Goal: Information Seeking & Learning: Find specific page/section

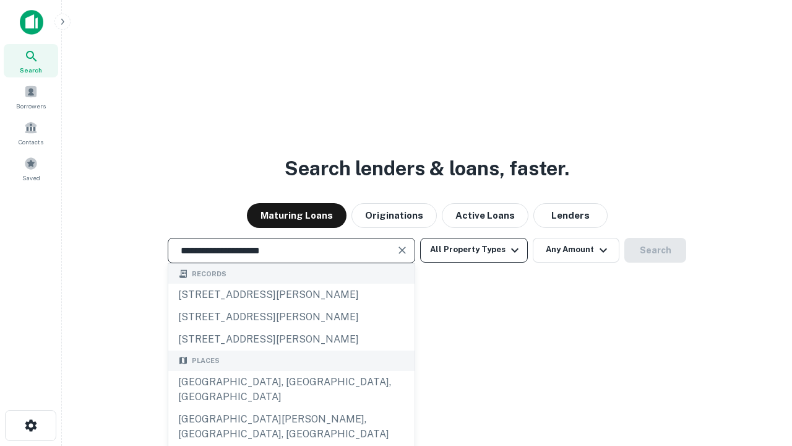
click at [291, 408] on div "[GEOGRAPHIC_DATA], [GEOGRAPHIC_DATA], [GEOGRAPHIC_DATA]" at bounding box center [291, 389] width 246 height 37
click at [474, 250] on button "All Property Types" at bounding box center [474, 250] width 108 height 25
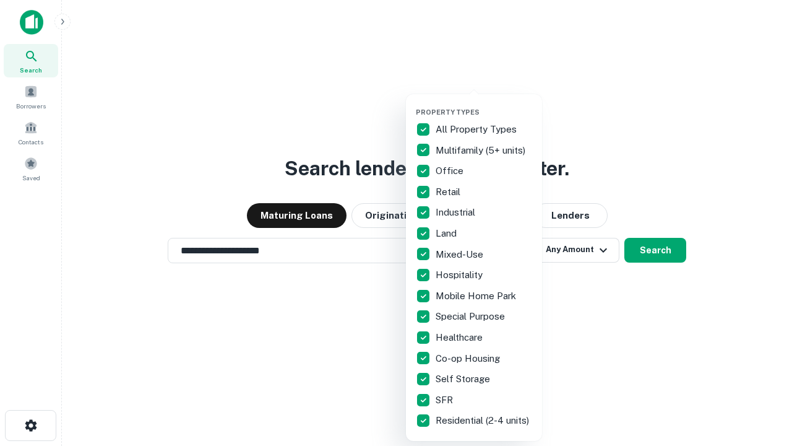
type input "**********"
click at [484, 104] on button "button" at bounding box center [484, 104] width 136 height 1
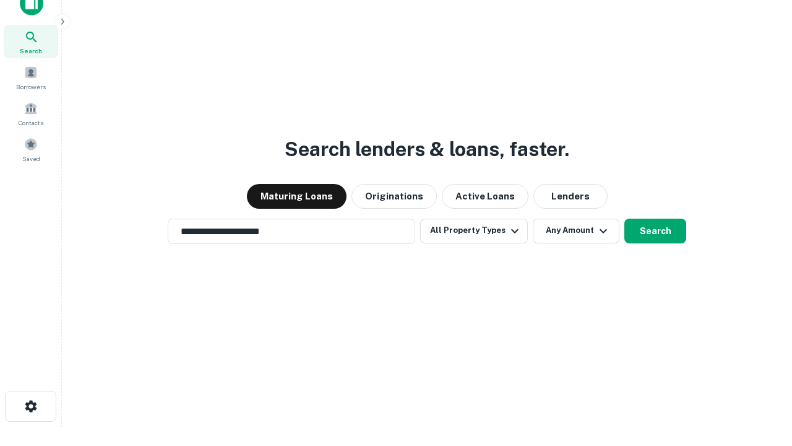
scroll to position [7, 149]
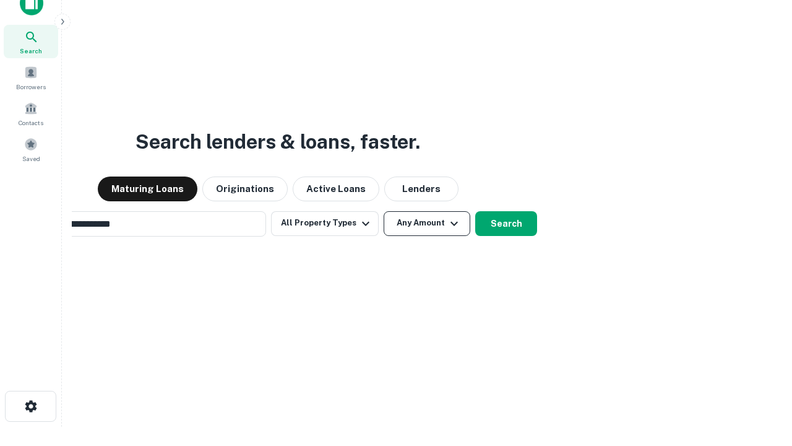
click at [384, 211] on button "Any Amount" at bounding box center [427, 223] width 87 height 25
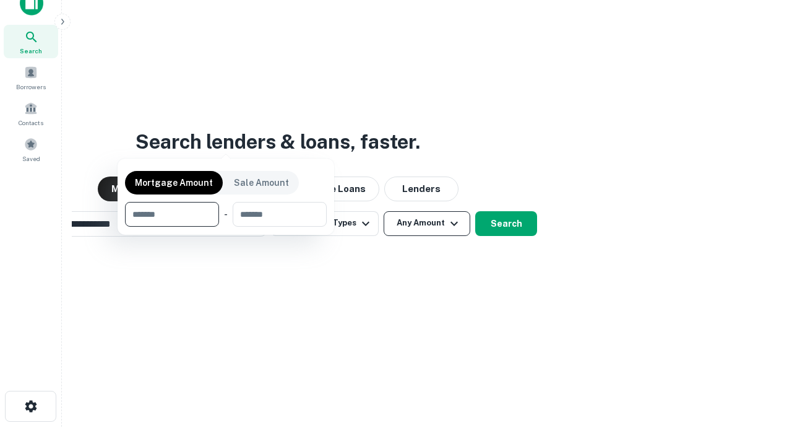
scroll to position [89, 350]
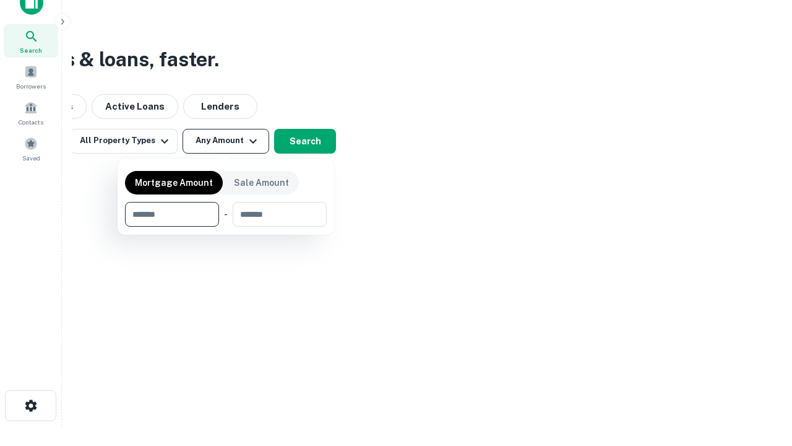
type input "*******"
click at [226, 227] on button "button" at bounding box center [226, 227] width 202 height 1
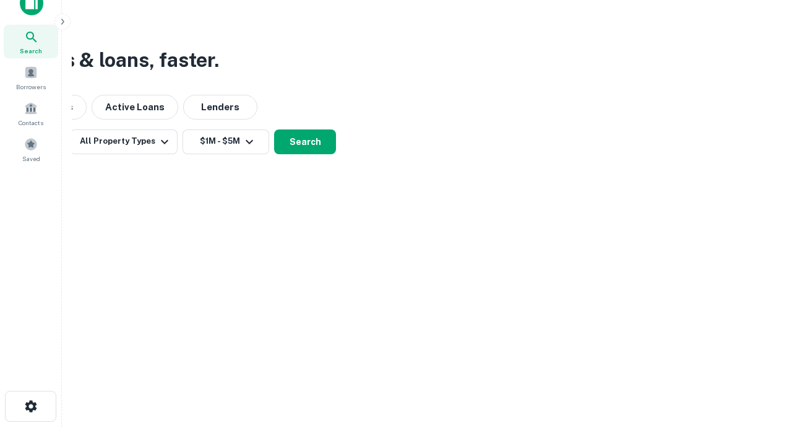
scroll to position [7, 228]
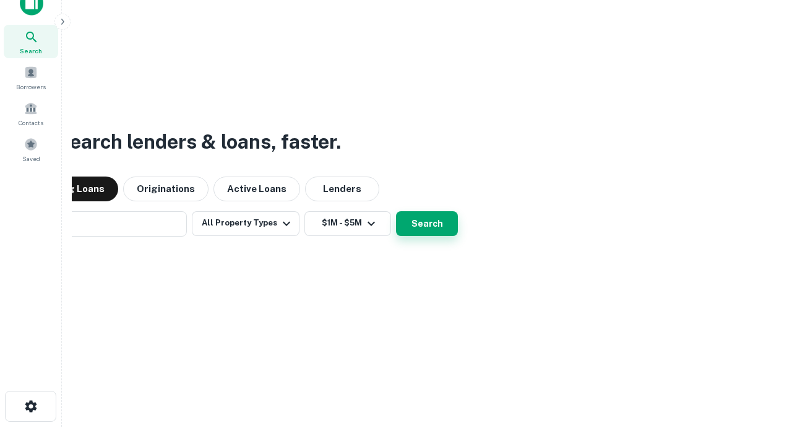
click at [396, 211] on button "Search" at bounding box center [427, 223] width 62 height 25
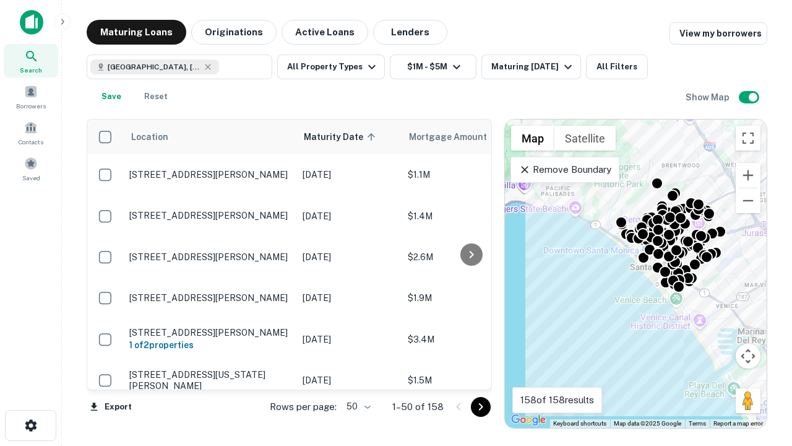
click at [357, 406] on body "Search Borrowers Contacts Saved Maturing Loans Originations Active Loans Lender…" at bounding box center [396, 223] width 792 height 446
click at [357, 375] on li "25" at bounding box center [357, 375] width 36 height 22
